Goal: Task Accomplishment & Management: Manage account settings

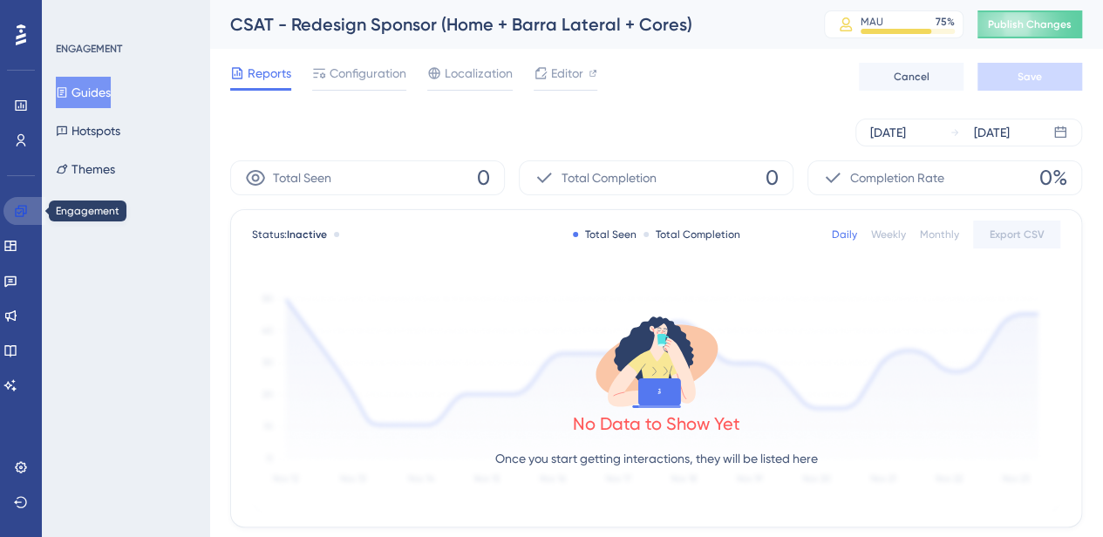
click at [13, 198] on link at bounding box center [24, 211] width 42 height 28
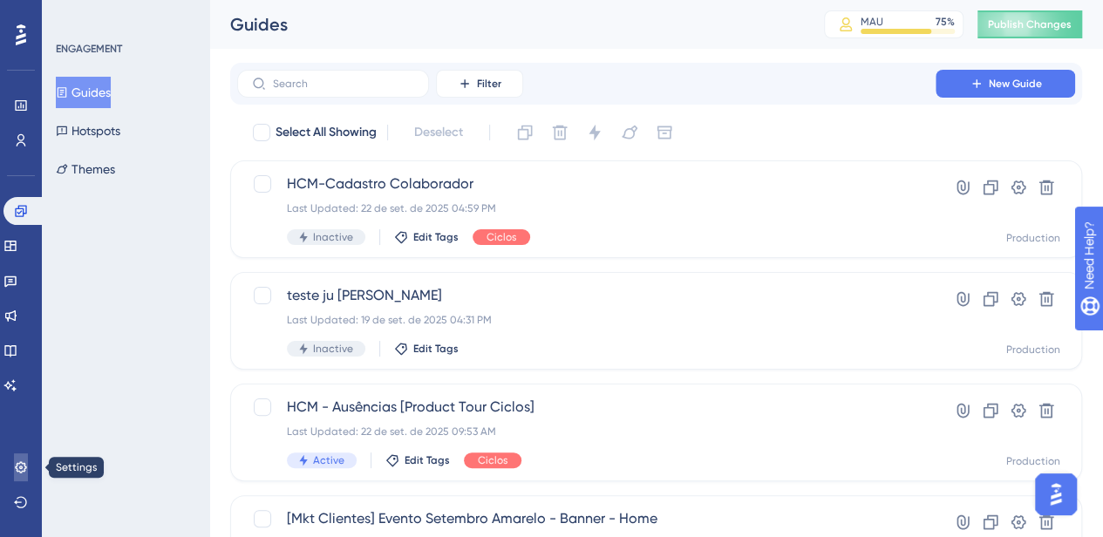
click at [26, 458] on link at bounding box center [21, 467] width 14 height 28
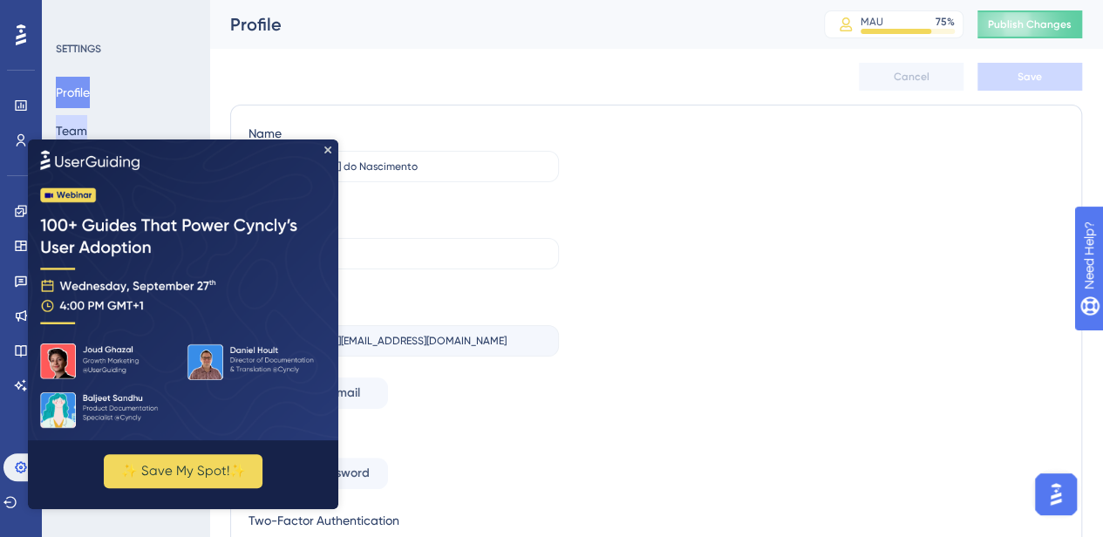
click at [86, 137] on button "Team" at bounding box center [71, 130] width 31 height 31
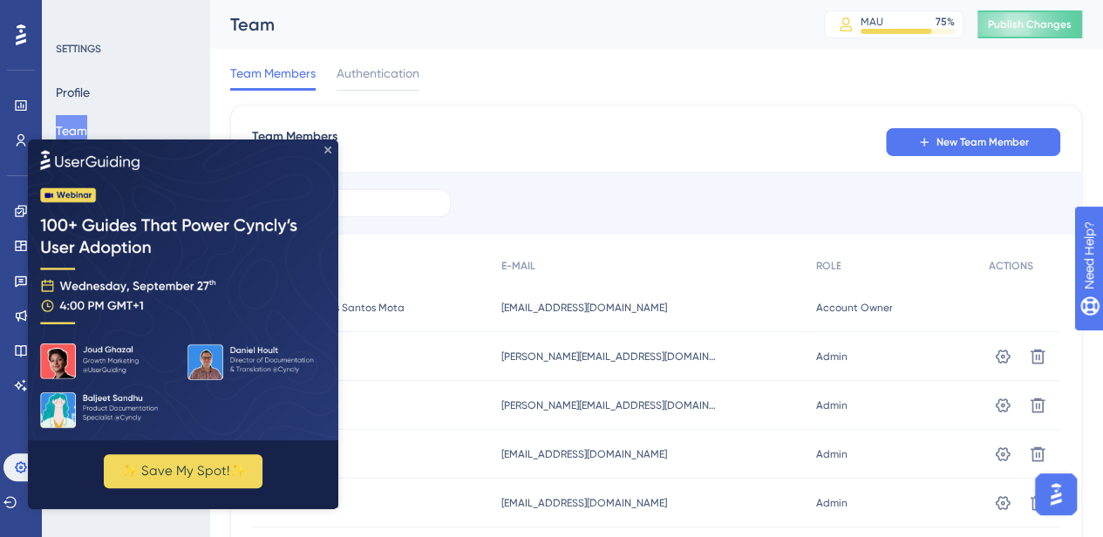
click at [331, 150] on icon "Close Preview" at bounding box center [327, 150] width 7 height 7
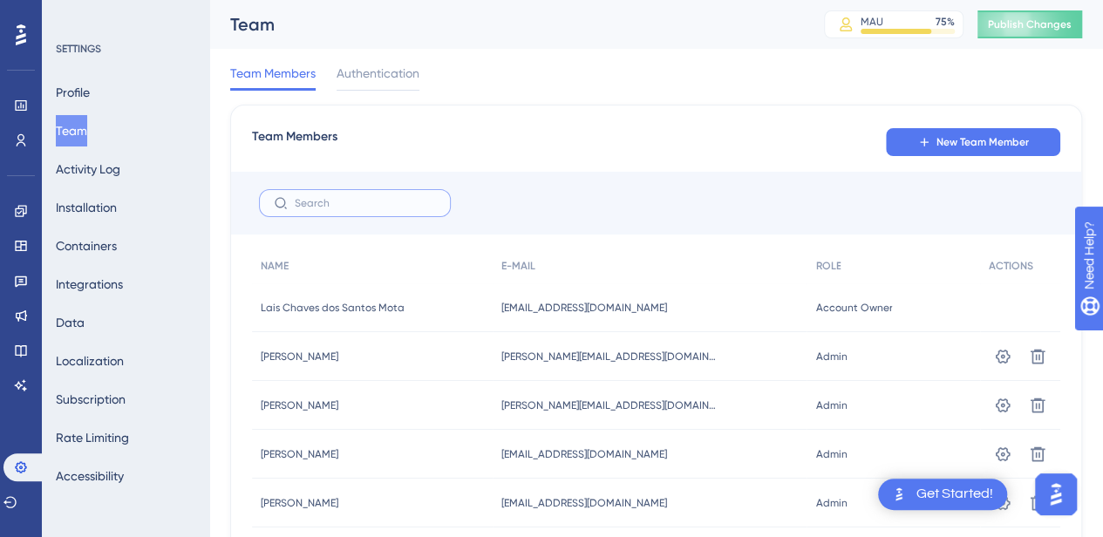
click at [341, 201] on input "text" at bounding box center [365, 203] width 141 height 12
click at [998, 135] on span "New Team Member" at bounding box center [983, 142] width 92 height 14
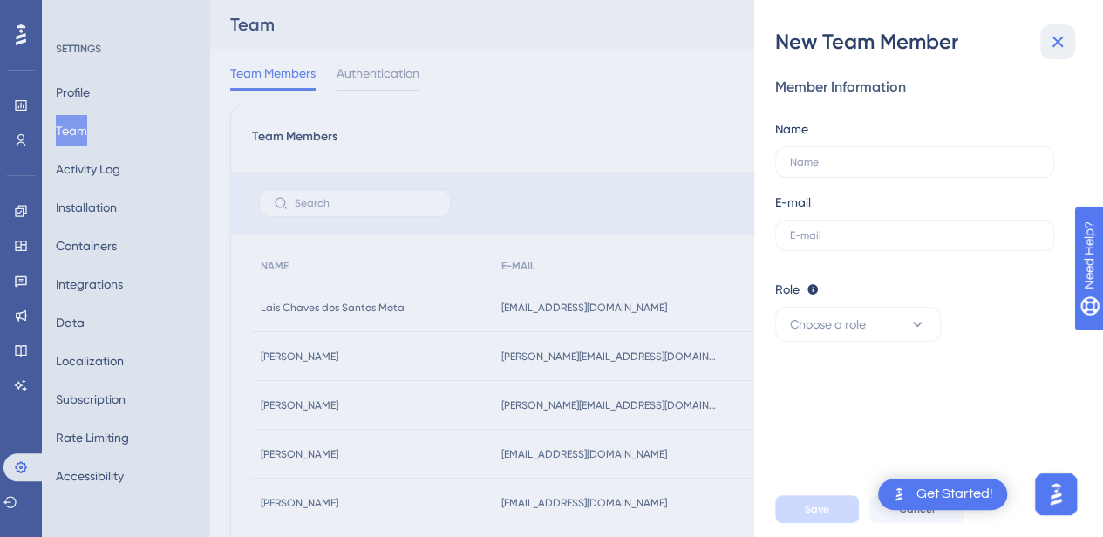
click at [1069, 37] on button at bounding box center [1057, 41] width 35 height 35
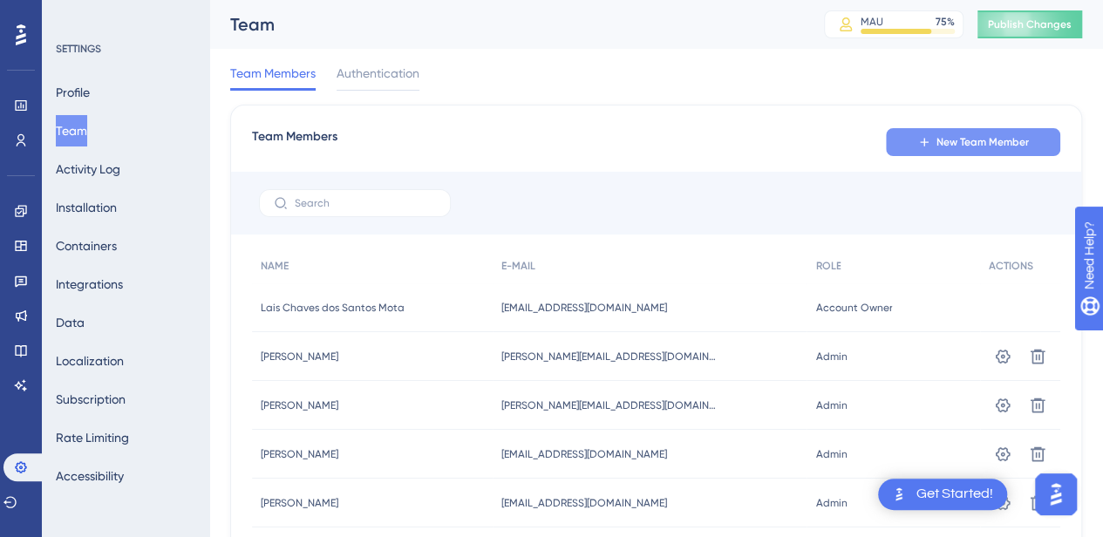
click at [990, 142] on span "New Team Member" at bounding box center [983, 142] width 92 height 14
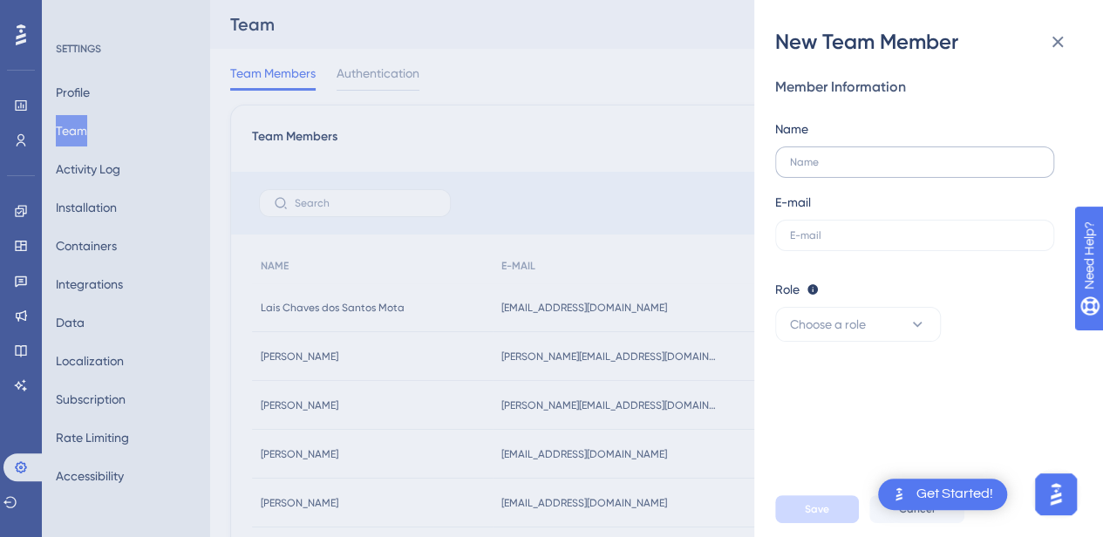
click at [875, 153] on label at bounding box center [914, 162] width 279 height 31
click at [875, 156] on input "text" at bounding box center [914, 162] width 249 height 12
type input "[PERSON_NAME]"
click at [846, 227] on label at bounding box center [914, 235] width 279 height 31
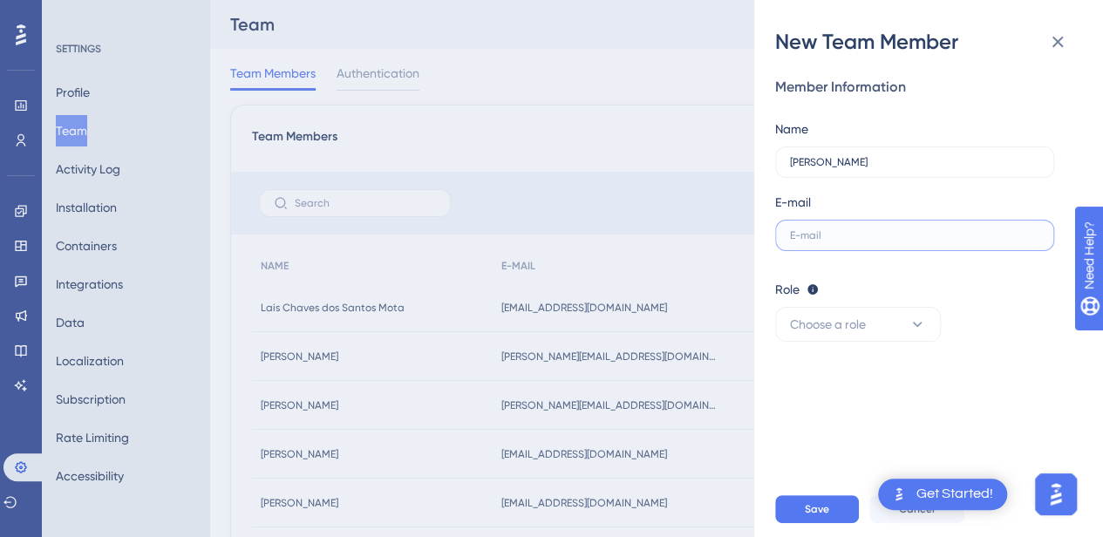
click at [846, 229] on input "text" at bounding box center [914, 235] width 249 height 12
paste input "[EMAIL_ADDRESS][DOMAIN_NAME]"
type input "[EMAIL_ADDRESS][DOMAIN_NAME]"
click at [912, 329] on icon at bounding box center [917, 324] width 17 height 17
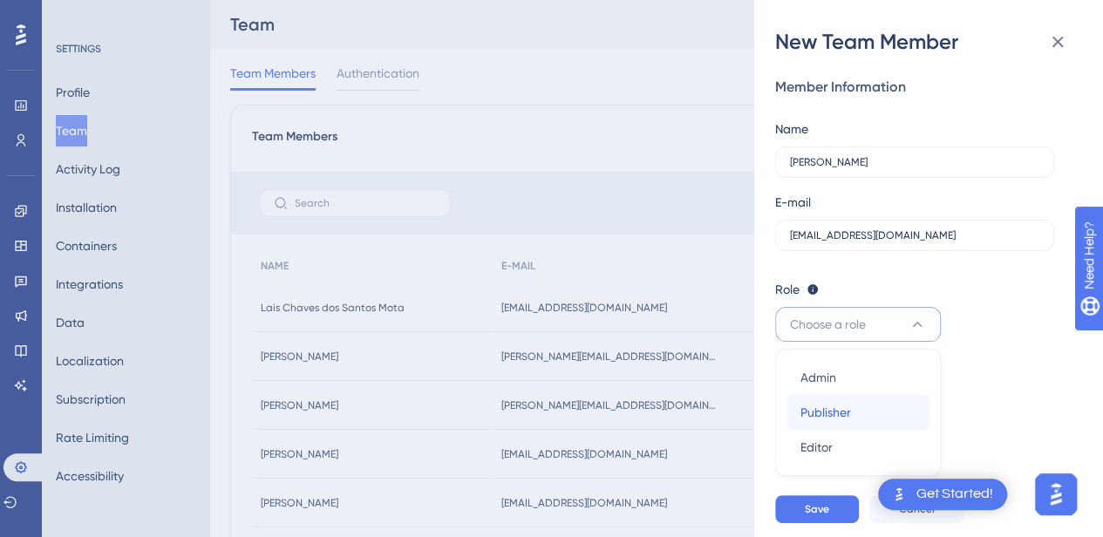
click at [853, 399] on div "Publisher Publisher" at bounding box center [858, 412] width 115 height 35
click at [815, 515] on span "Save" at bounding box center [817, 509] width 24 height 14
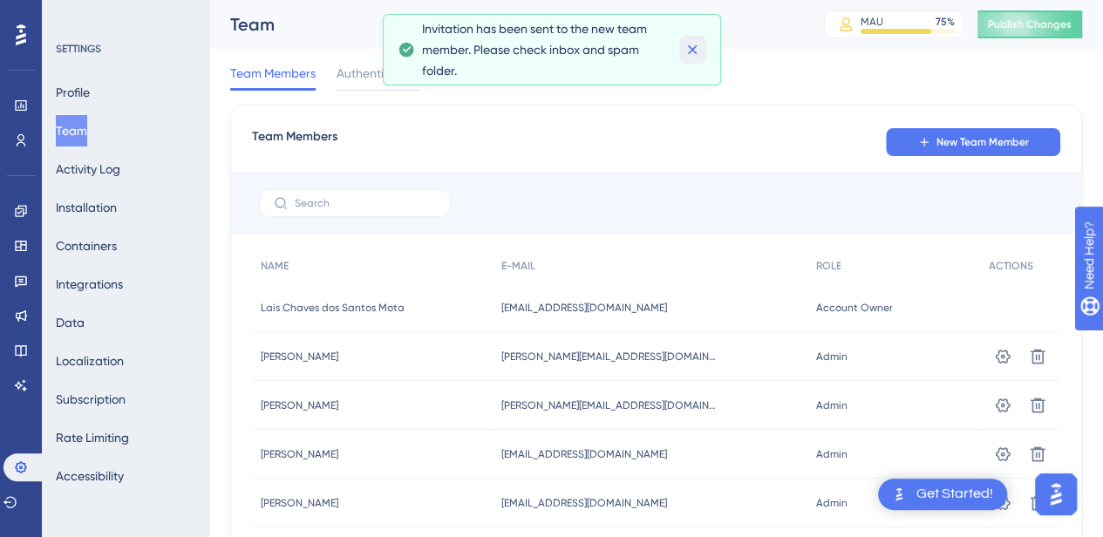
click at [691, 56] on icon at bounding box center [692, 49] width 17 height 17
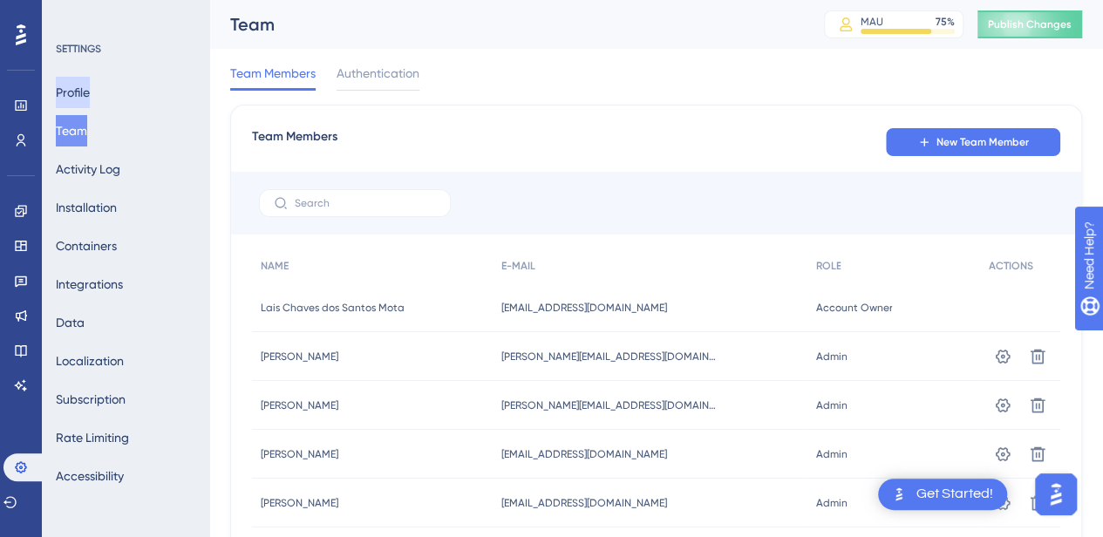
click at [90, 93] on button "Profile" at bounding box center [73, 92] width 34 height 31
